Goal: Use online tool/utility: Utilize a website feature to perform a specific function

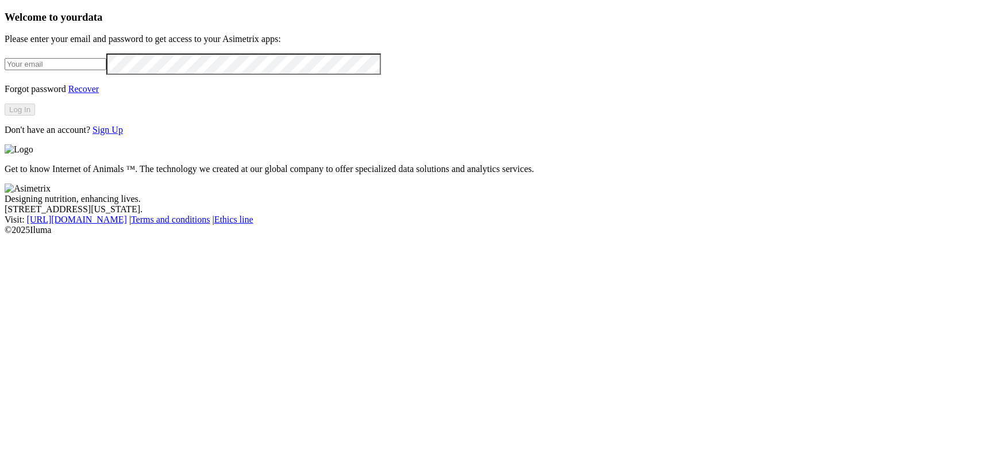
type input "[EMAIL_ADDRESS][DOMAIN_NAME]"
click at [35, 116] on button "Log In" at bounding box center [20, 109] width 30 height 12
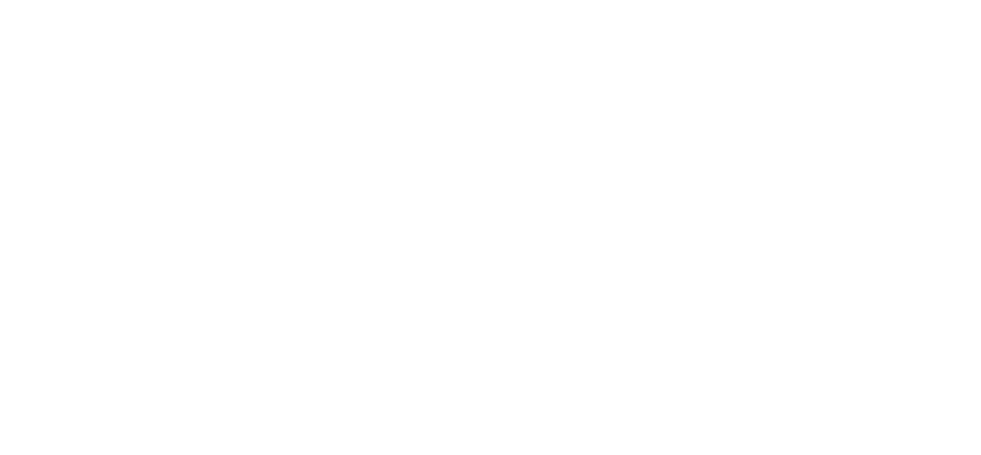
click at [269, 145] on div at bounding box center [495, 227] width 981 height 455
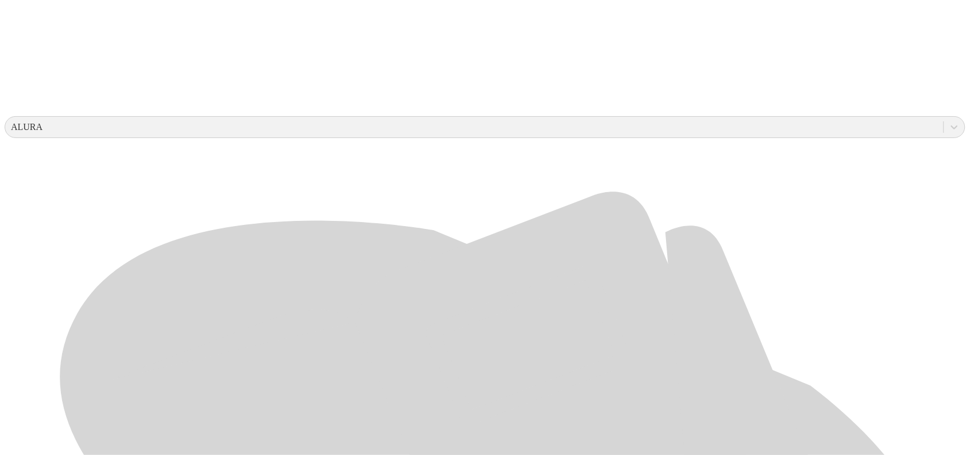
scroll to position [359, 0]
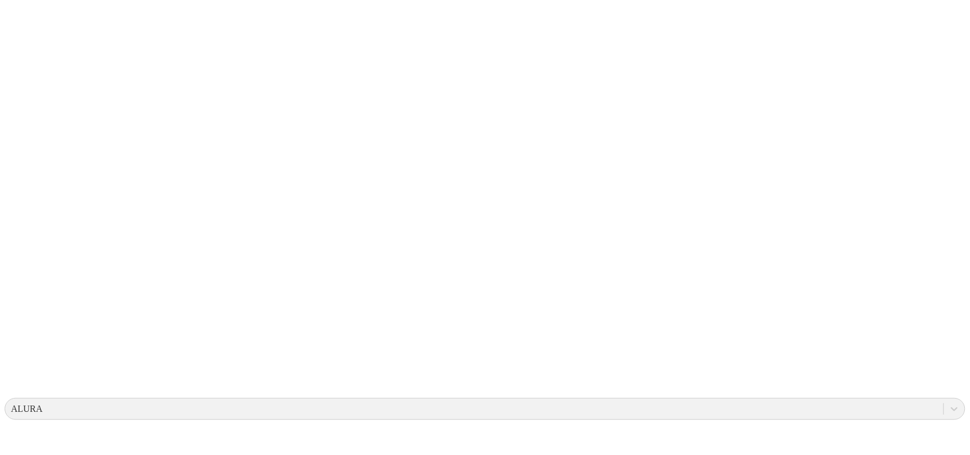
scroll to position [0, 0]
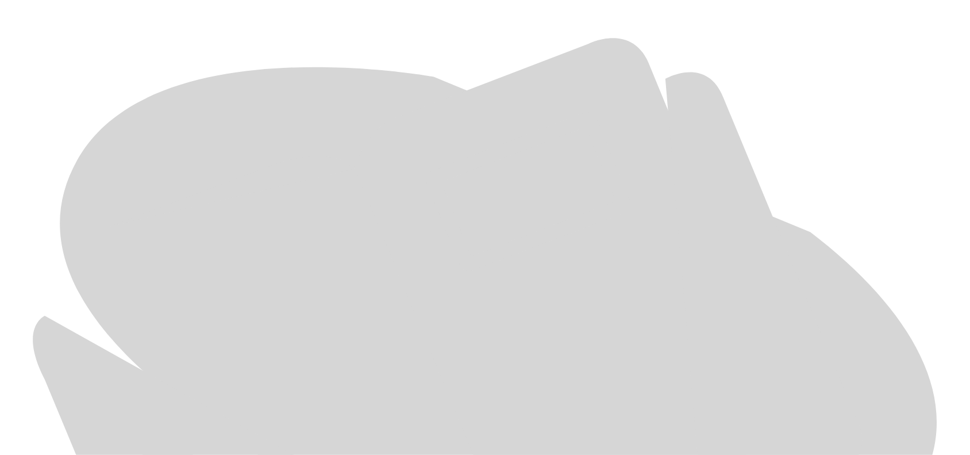
scroll to position [543, 0]
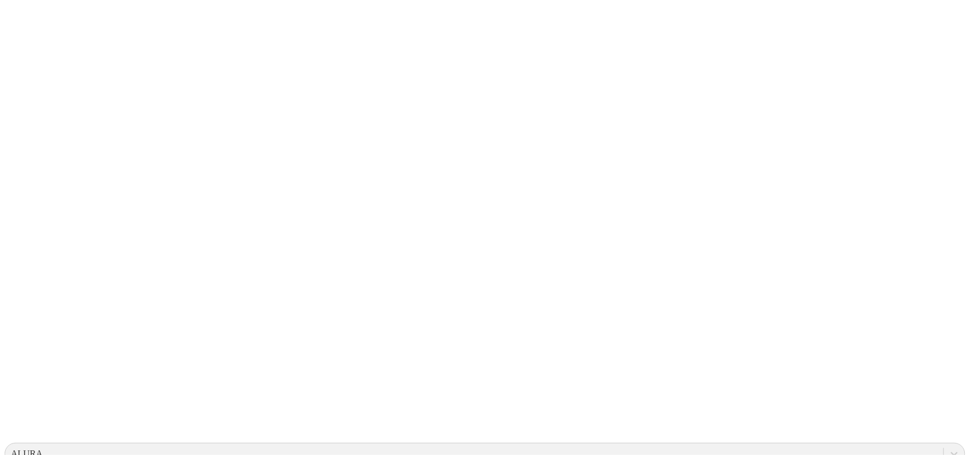
scroll to position [0, 0]
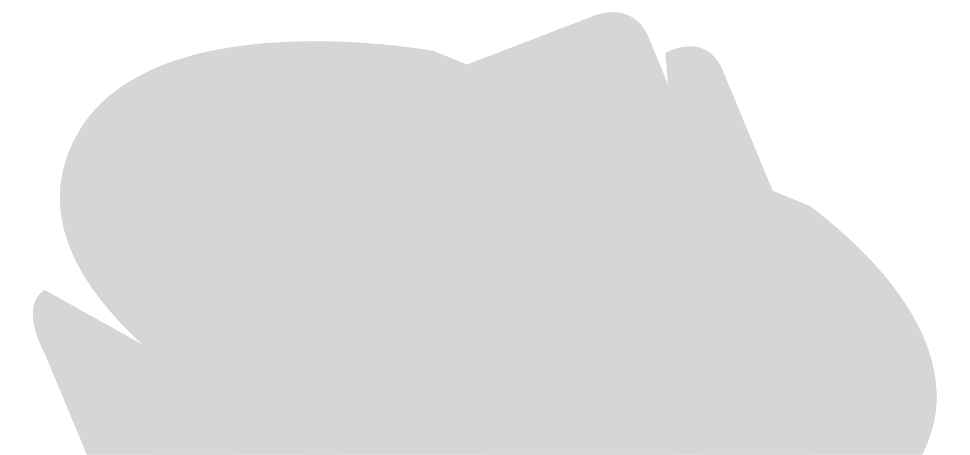
scroll to position [543, 0]
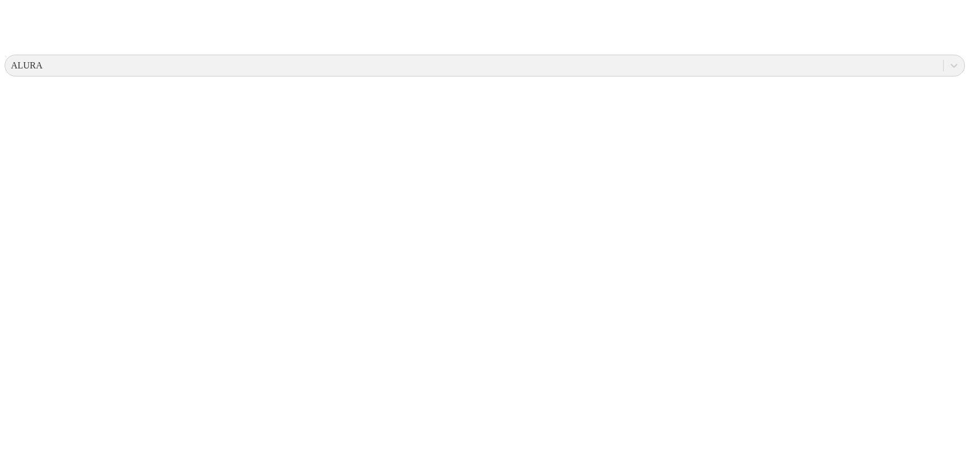
scroll to position [0, 0]
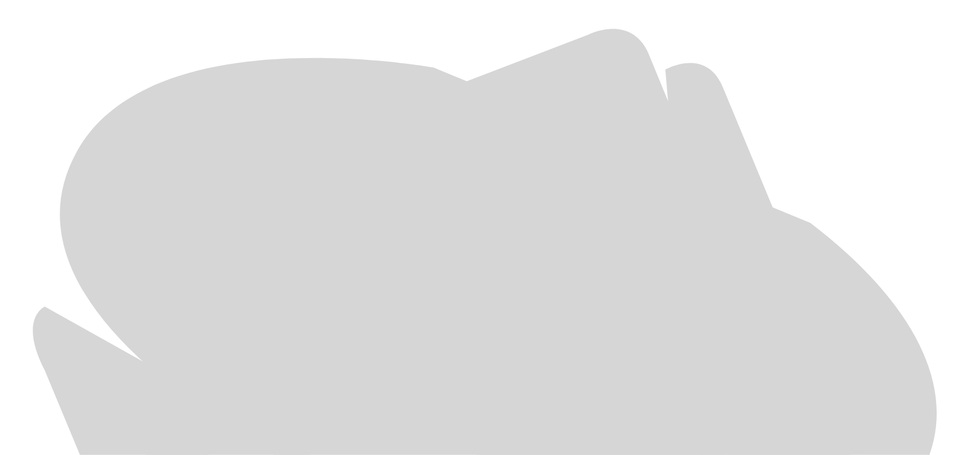
scroll to position [543, 0]
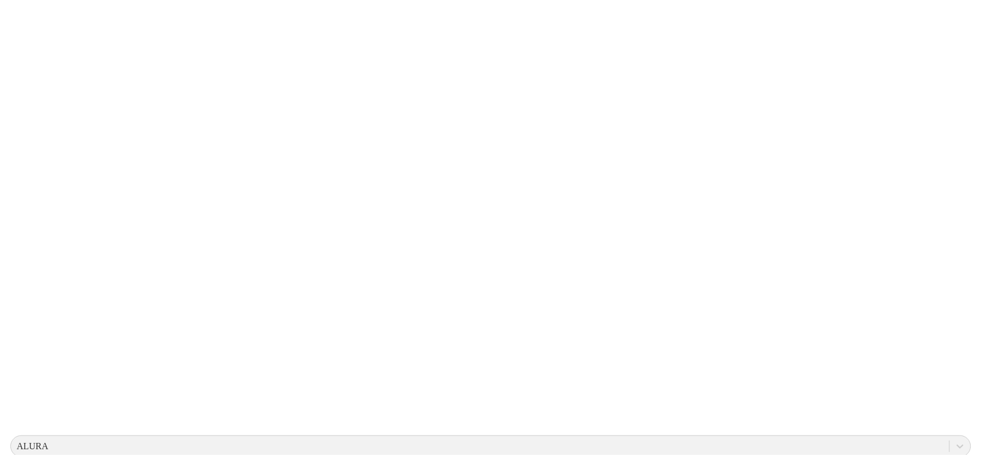
scroll to position [0, 0]
